Goal: Check status: Check status

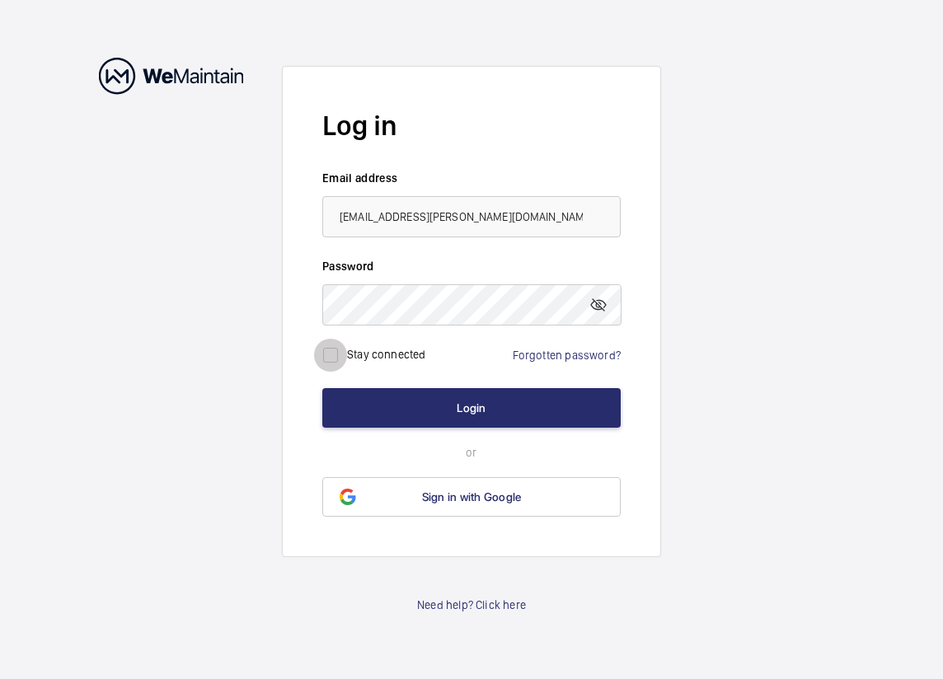
click at [335, 355] on input "checkbox" at bounding box center [330, 355] width 33 height 33
checkbox input "true"
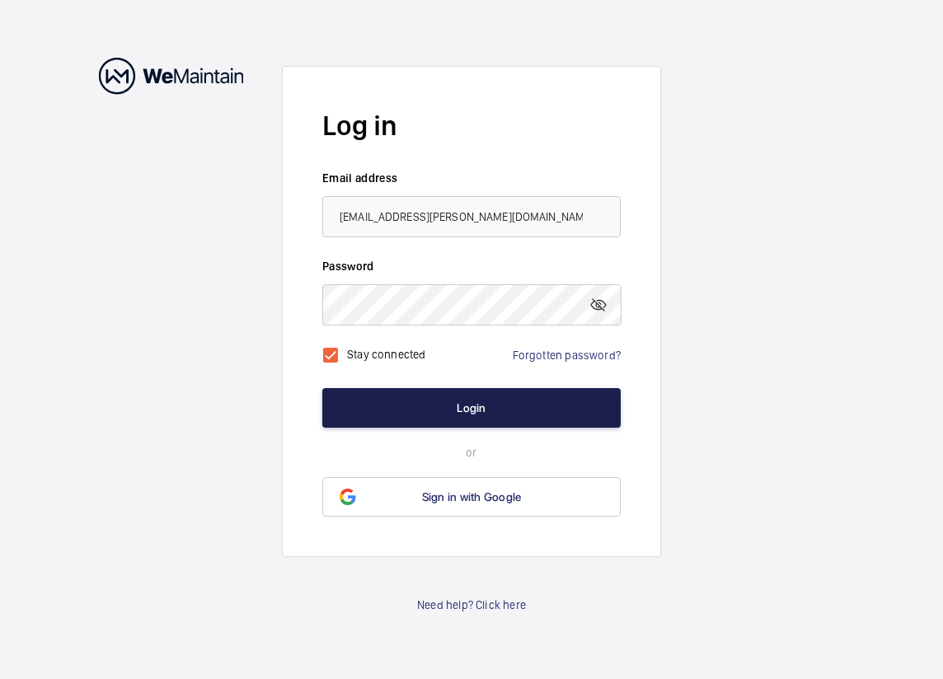
click at [407, 409] on button "Login" at bounding box center [471, 408] width 298 height 40
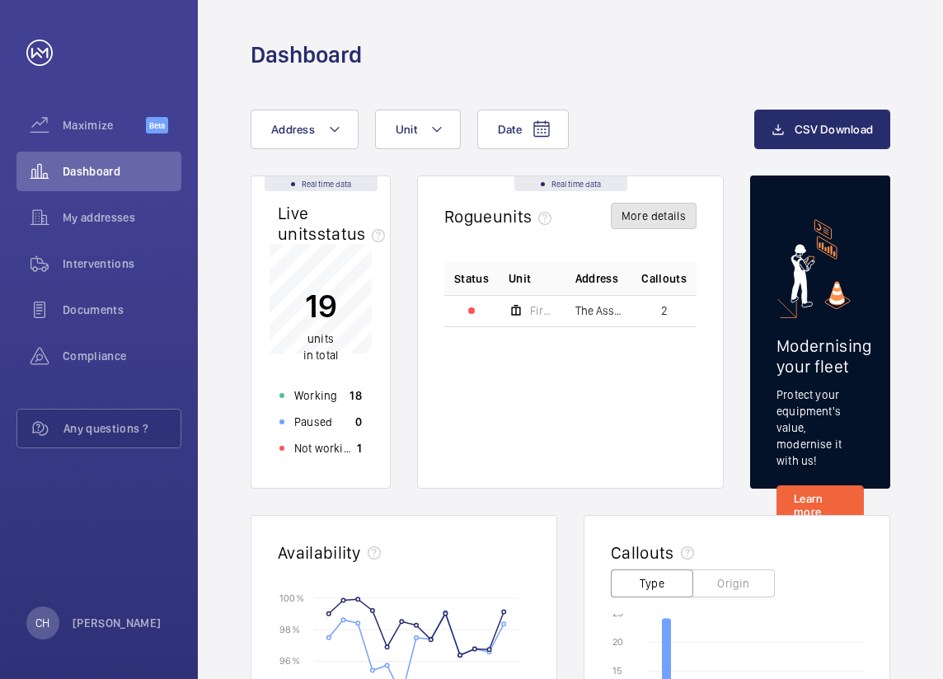
click at [657, 218] on button "More details" at bounding box center [654, 216] width 86 height 26
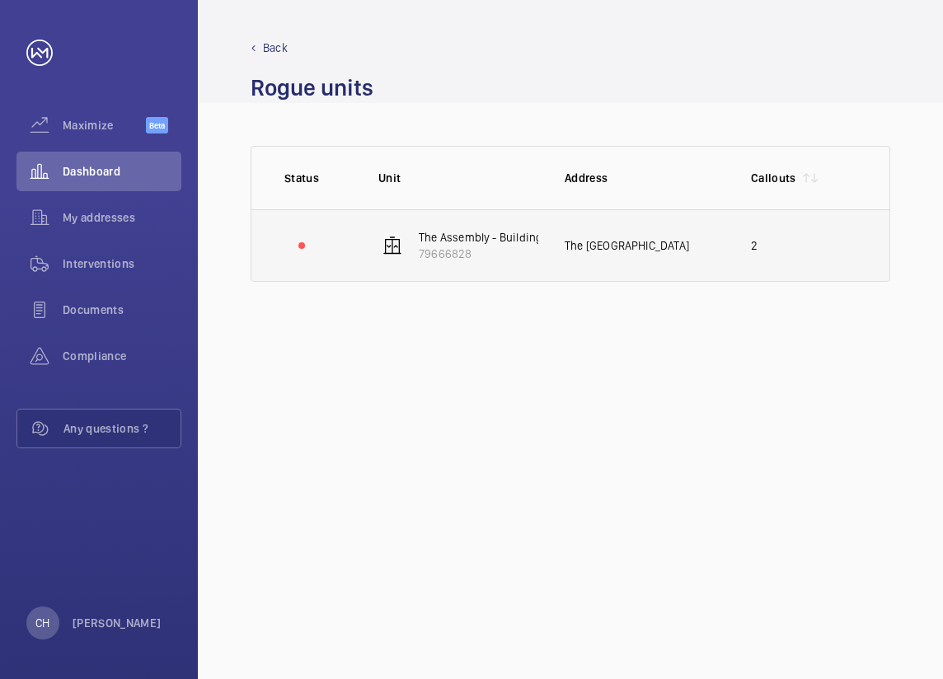
click at [573, 249] on div "The [GEOGRAPHIC_DATA]" at bounding box center [645, 245] width 160 height 16
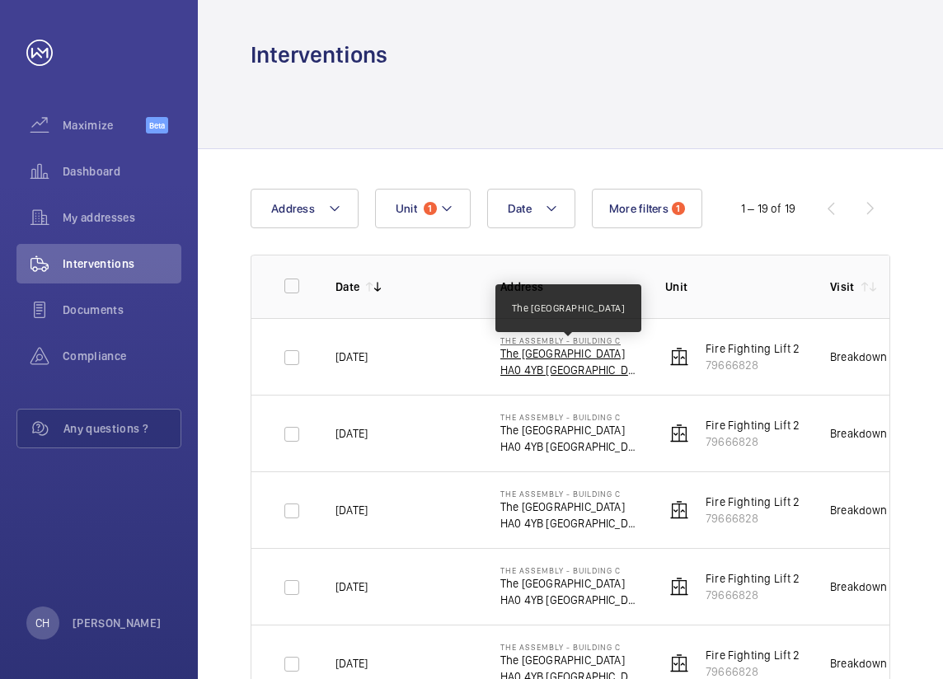
click at [565, 359] on p "The [GEOGRAPHIC_DATA]" at bounding box center [569, 353] width 138 height 16
